Goal: Task Accomplishment & Management: Manage account settings

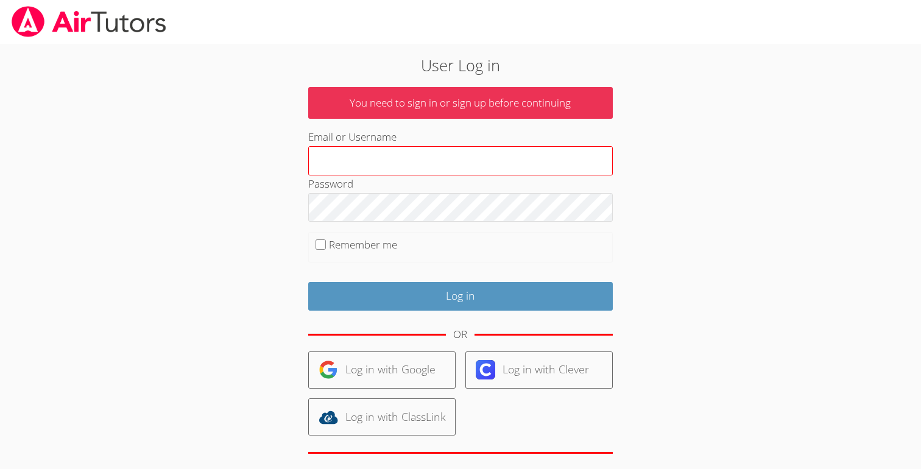
click at [443, 158] on input "Email or Username" at bounding box center [460, 160] width 305 height 29
type input "[EMAIL_ADDRESS][DOMAIN_NAME]"
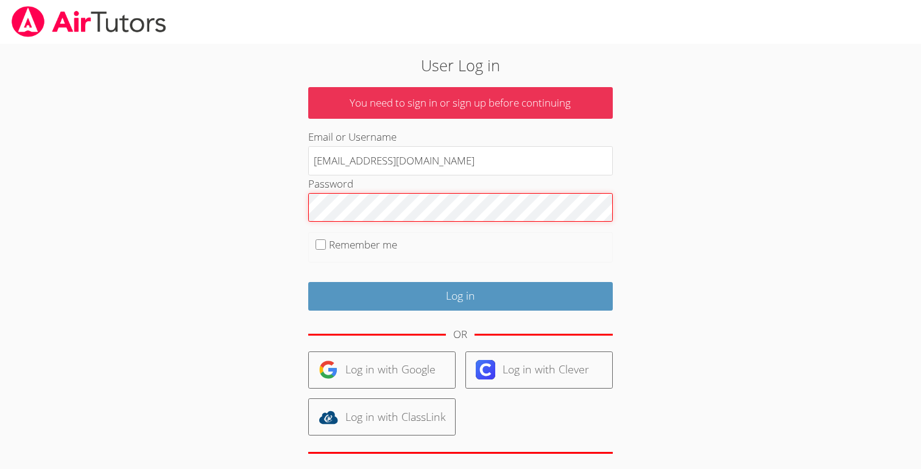
click at [268, 208] on div "User Log in You need to sign in or sign up before continuing Email or Username …" at bounding box center [460, 285] width 497 height 462
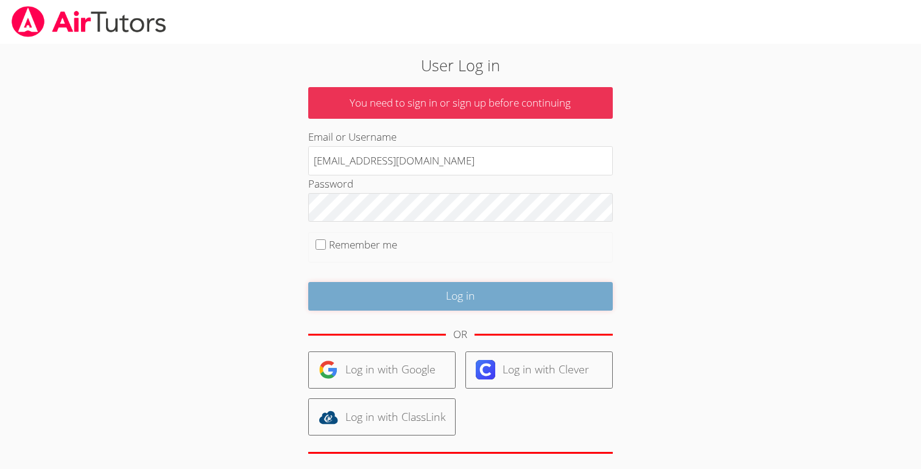
click at [371, 293] on input "Log in" at bounding box center [460, 296] width 305 height 29
